Goal: Task Accomplishment & Management: Manage account settings

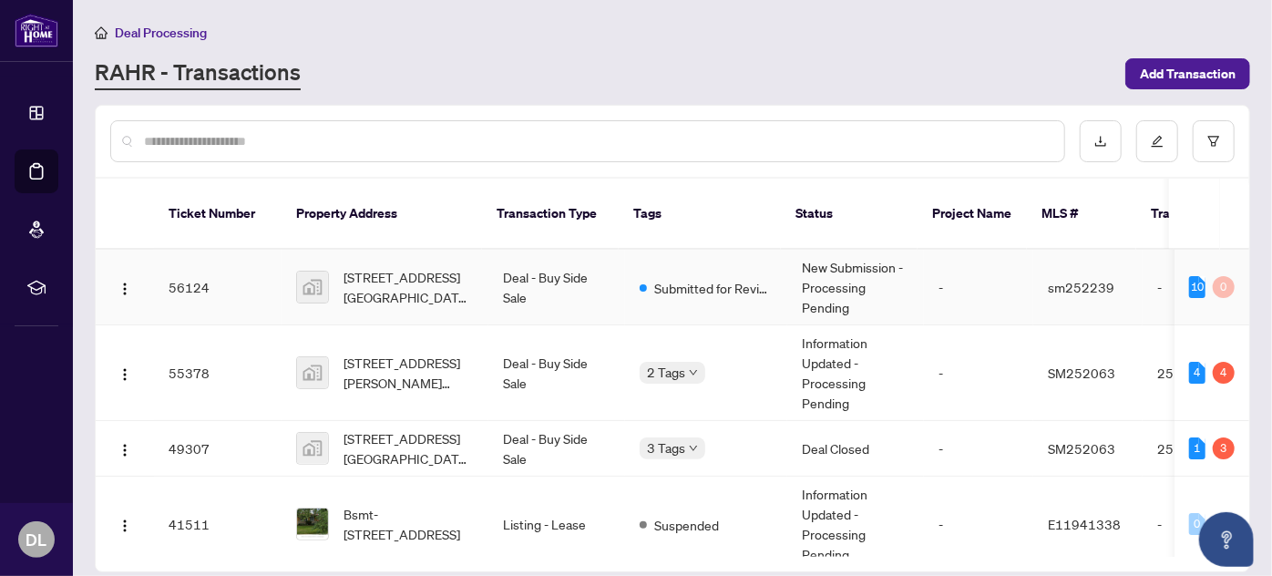
click at [188, 266] on td "56124" at bounding box center [218, 288] width 128 height 76
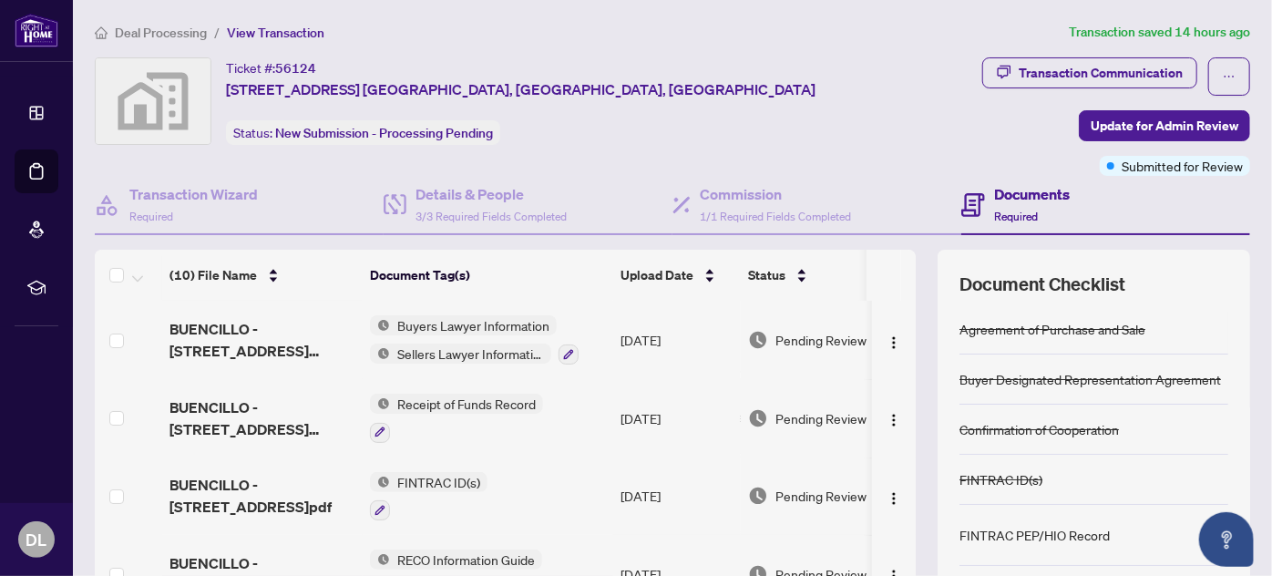
click at [158, 35] on span "Deal Processing" at bounding box center [161, 33] width 92 height 16
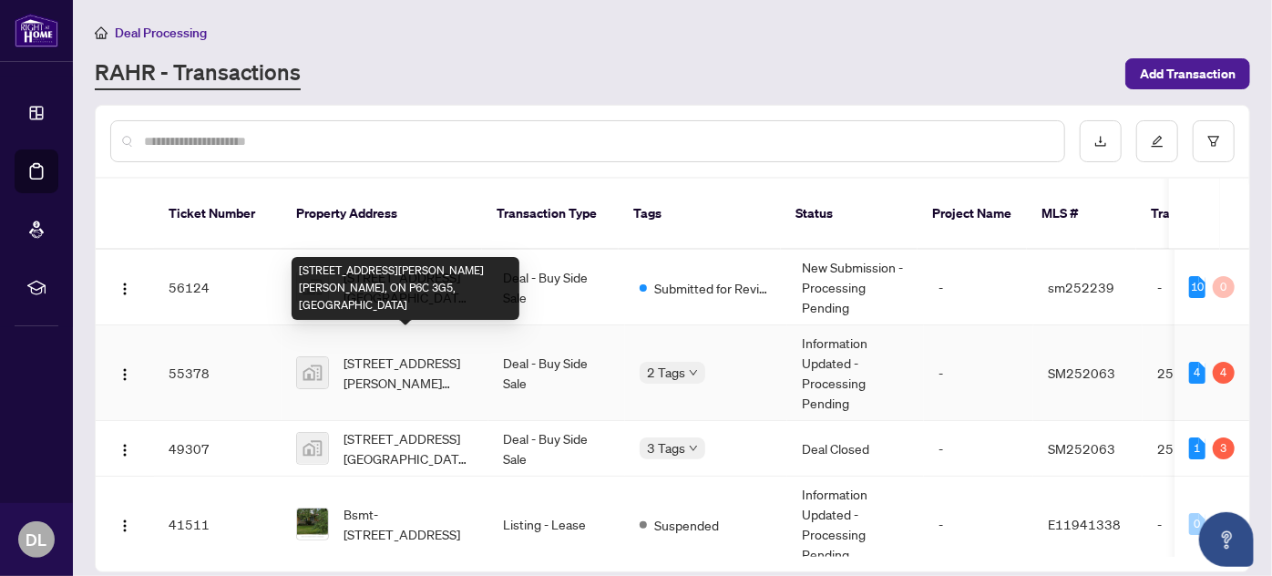
click at [383, 353] on span "[STREET_ADDRESS][PERSON_NAME] [PERSON_NAME], ON P6C 3G5, [GEOGRAPHIC_DATA]" at bounding box center [408, 373] width 130 height 40
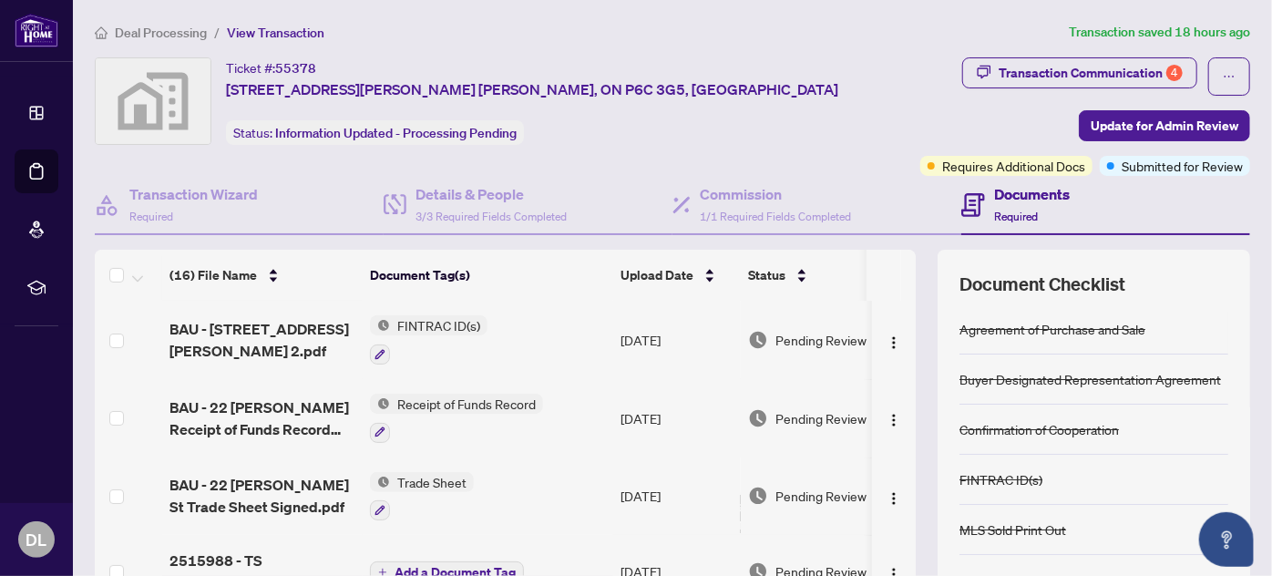
click at [432, 332] on span "FINTRAC ID(s)" at bounding box center [438, 325] width 97 height 20
click at [539, 304] on td "FINTRAC ID(s)" at bounding box center [488, 340] width 250 height 78
